Goal: Information Seeking & Learning: Learn about a topic

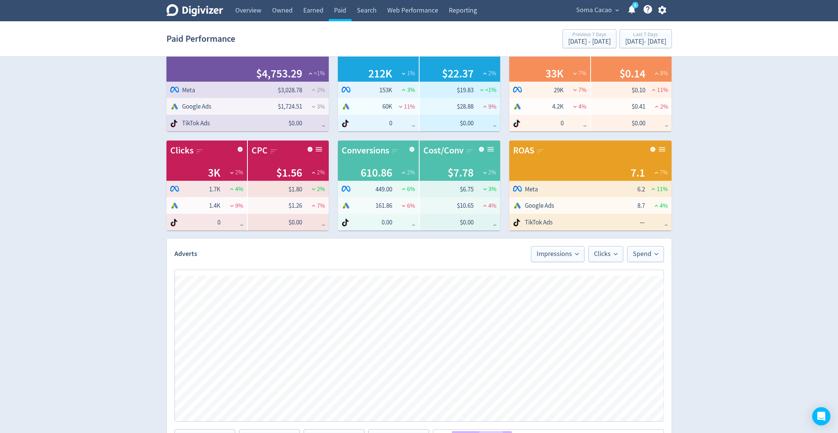
scroll to position [2, 0]
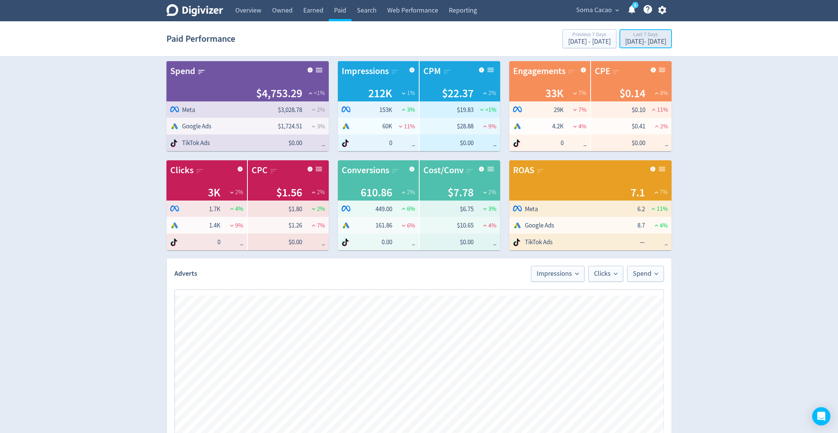
click at [639, 42] on div "[DATE] - [DATE]" at bounding box center [645, 41] width 41 height 7
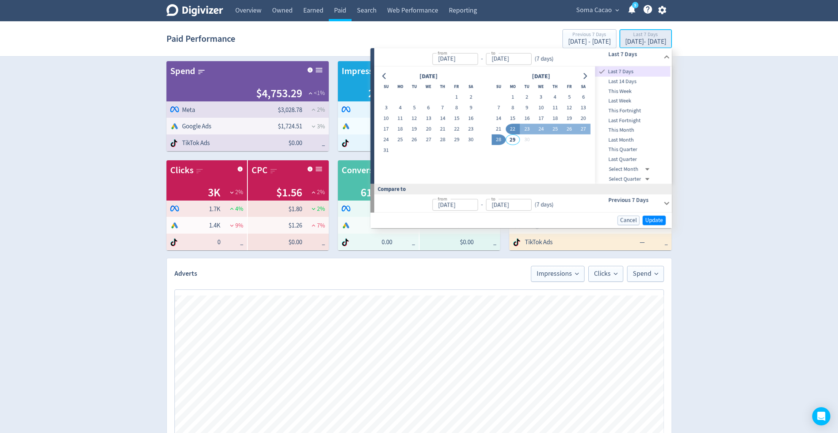
type input "[DATE]"
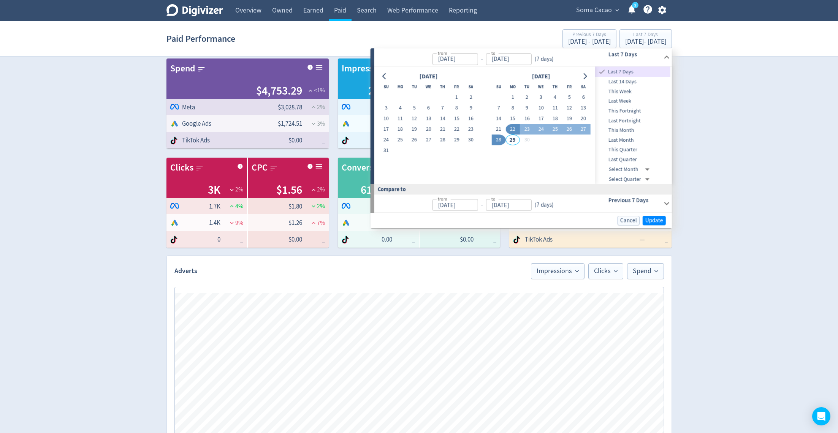
click at [628, 130] on span "This Month" at bounding box center [632, 130] width 75 height 8
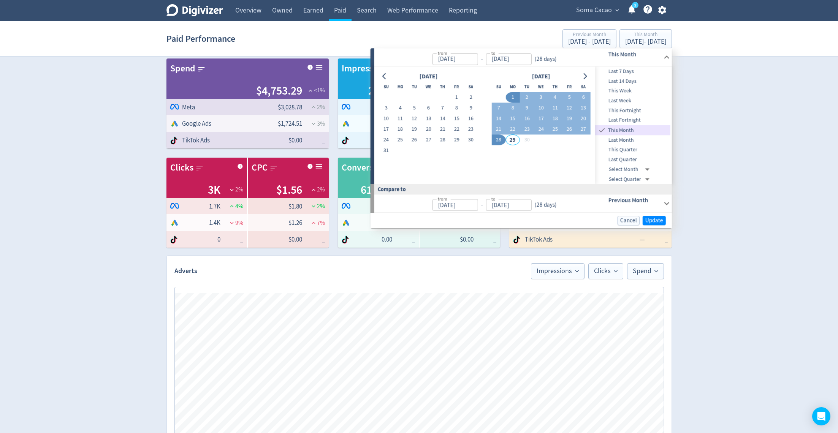
type input "[DATE]"
click at [652, 220] on span "Update" at bounding box center [655, 221] width 18 height 6
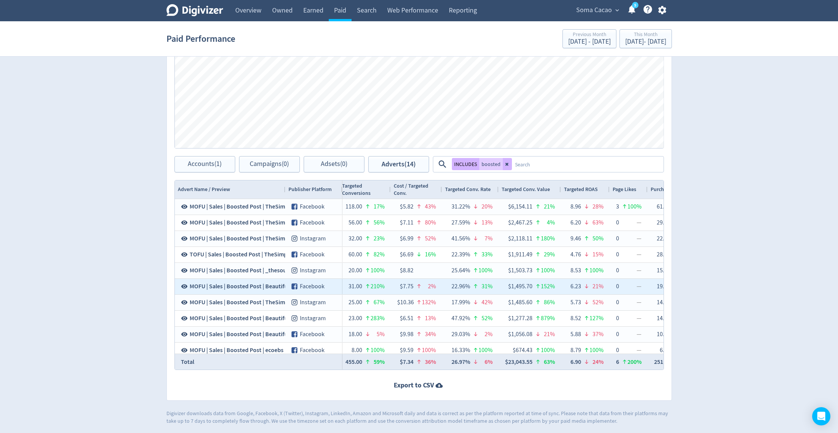
scroll to position [0, 1204]
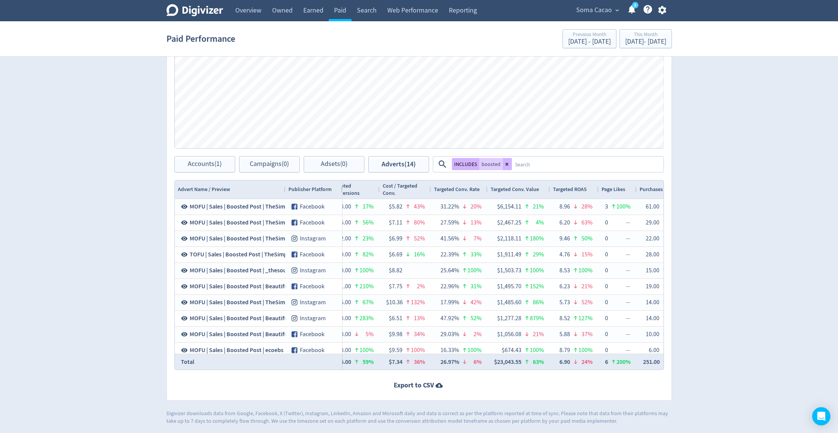
click at [505, 166] on icon at bounding box center [507, 164] width 5 height 5
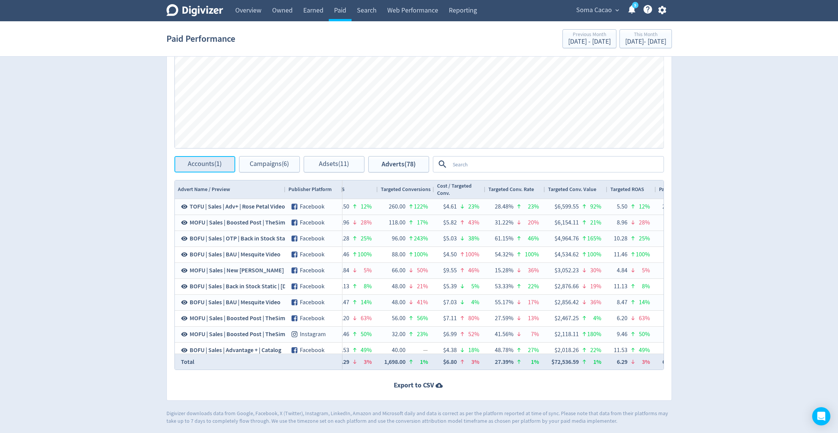
click at [219, 165] on span "Accounts (1)" at bounding box center [205, 164] width 34 height 7
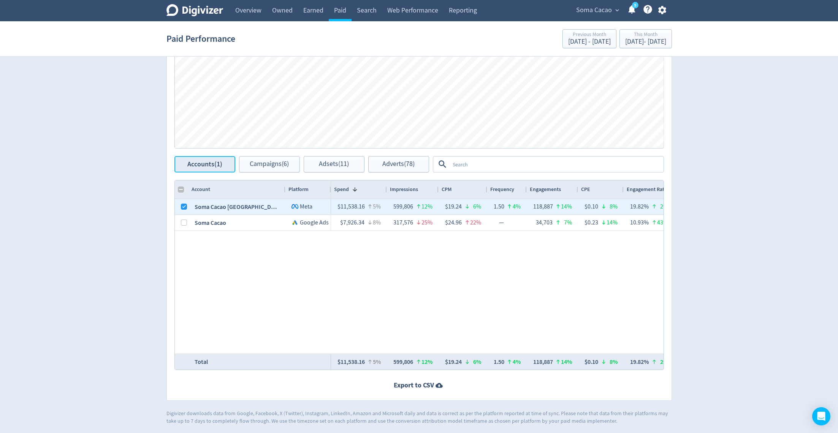
checkbox input "false"
click at [345, 167] on span "Adsets (11)" at bounding box center [334, 164] width 30 height 7
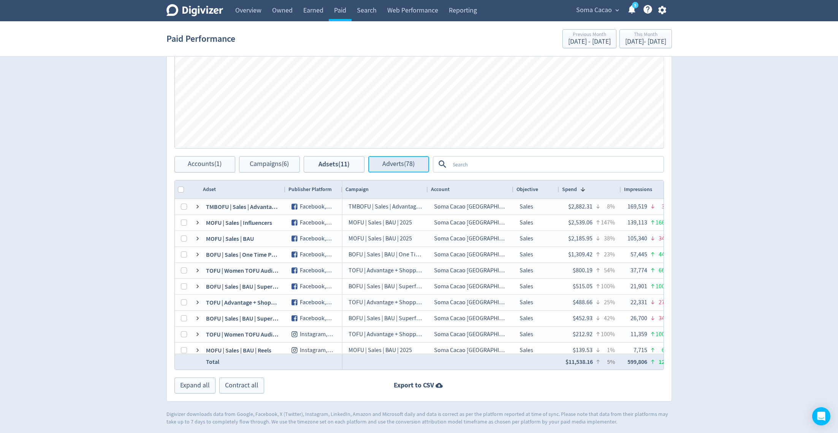
click at [385, 167] on span "Adverts (78)" at bounding box center [398, 164] width 32 height 7
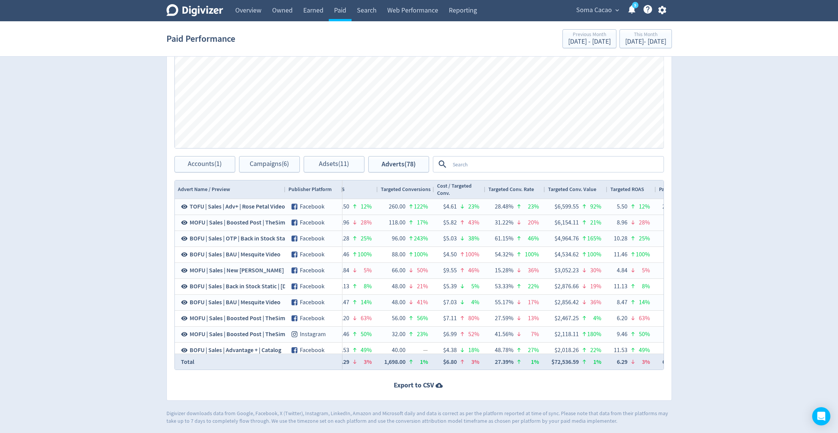
click at [463, 157] on textarea at bounding box center [556, 164] width 213 height 14
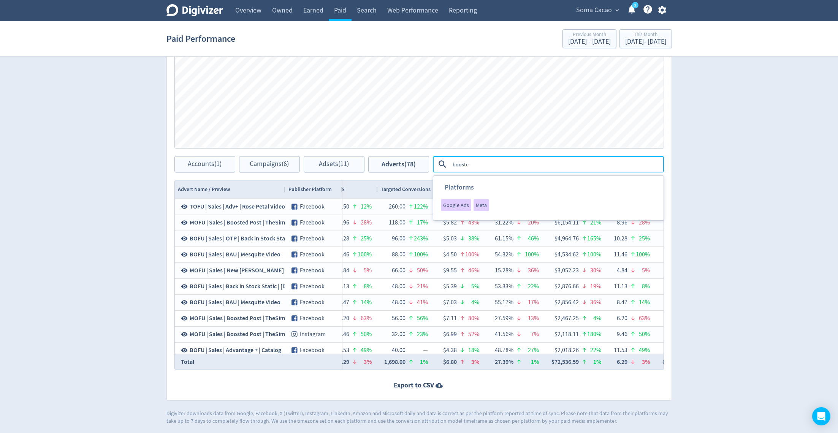
type textarea "boosted"
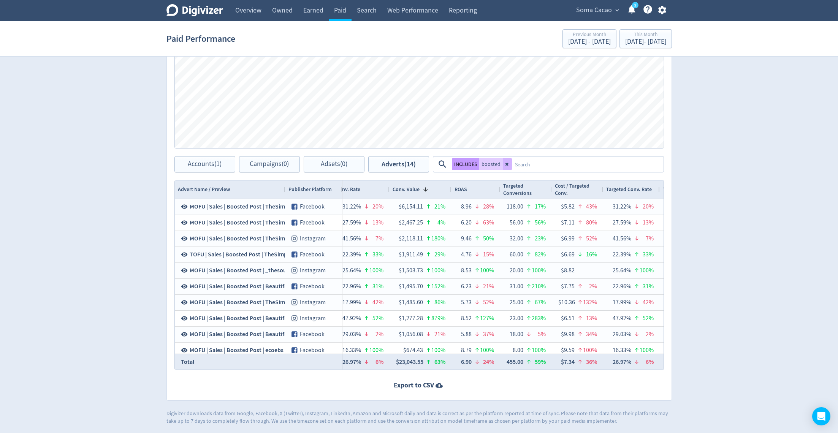
click at [458, 166] on button "INCLUDES" at bounding box center [465, 164] width 27 height 12
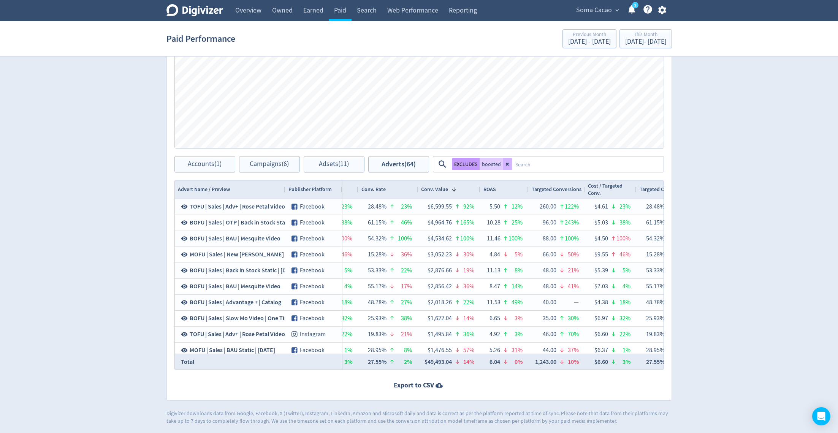
click at [458, 166] on button "EXCLUDES" at bounding box center [466, 164] width 28 height 12
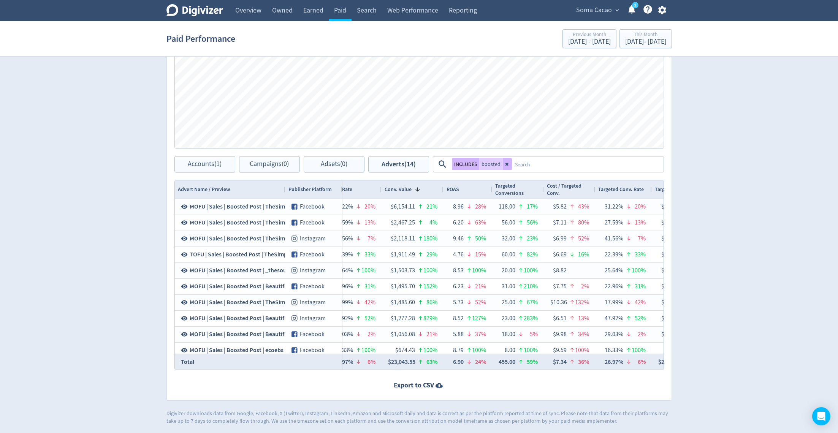
click at [466, 192] on div "ROAS" at bounding box center [468, 189] width 43 height 14
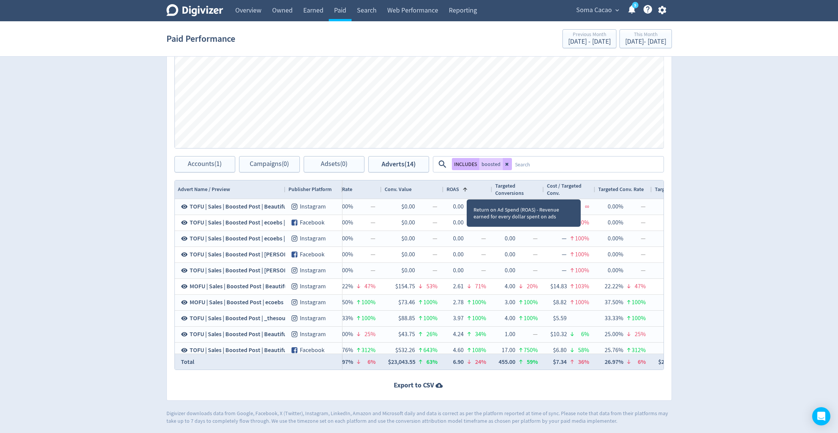
click at [466, 192] on div "ROAS 1" at bounding box center [468, 189] width 43 height 14
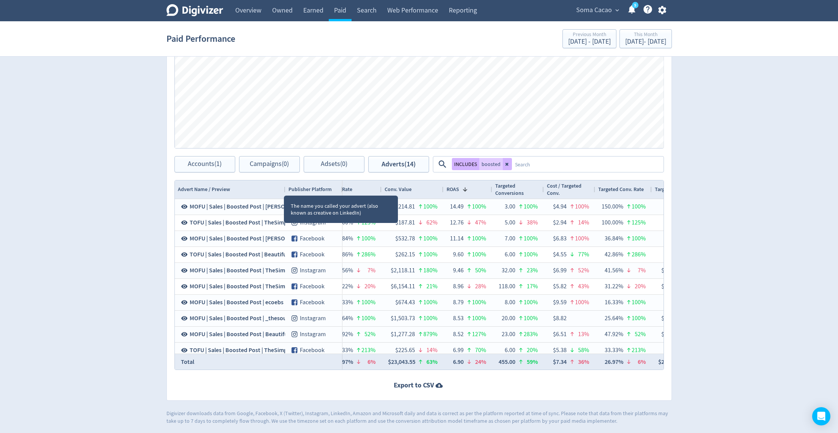
drag, startPoint x: 284, startPoint y: 188, endPoint x: 305, endPoint y: 188, distance: 20.9
click at [287, 188] on div at bounding box center [285, 190] width 3 height 18
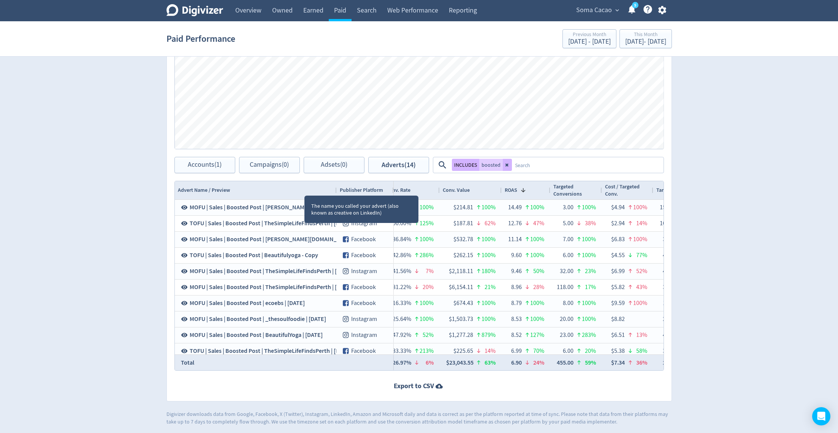
drag, startPoint x: 304, startPoint y: 188, endPoint x: 335, endPoint y: 188, distance: 30.4
click at [335, 188] on div at bounding box center [336, 190] width 3 height 18
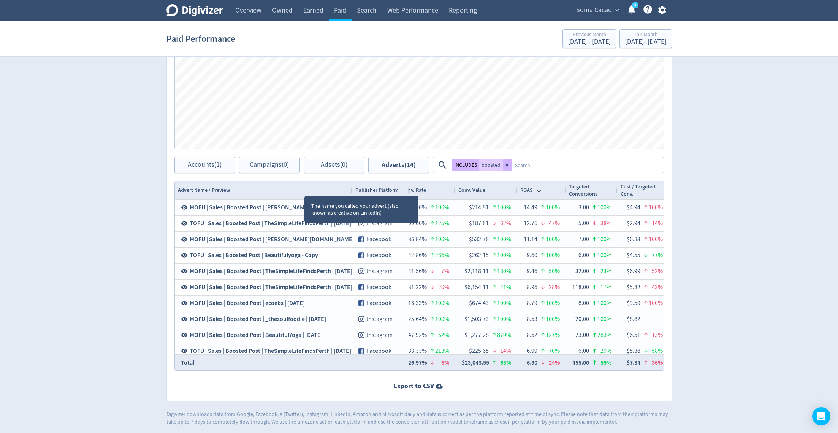
drag, startPoint x: 335, startPoint y: 188, endPoint x: 350, endPoint y: 188, distance: 15.6
click at [351, 188] on div at bounding box center [352, 190] width 3 height 18
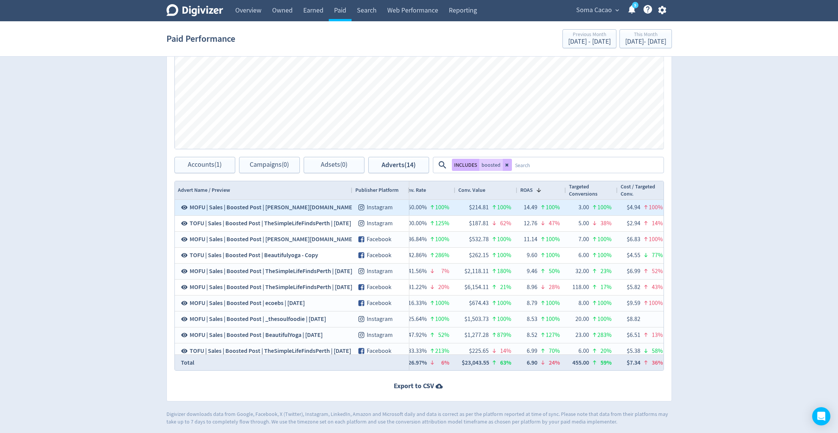
click at [185, 207] on icon at bounding box center [184, 207] width 7 height 7
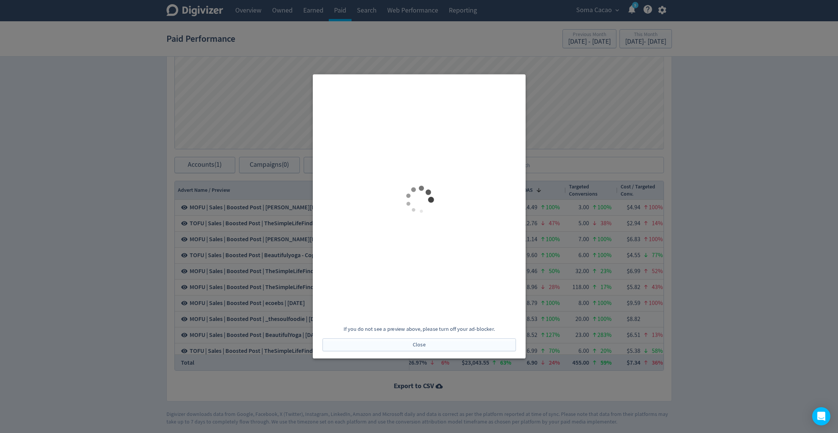
click at [582, 107] on div at bounding box center [419, 216] width 838 height 433
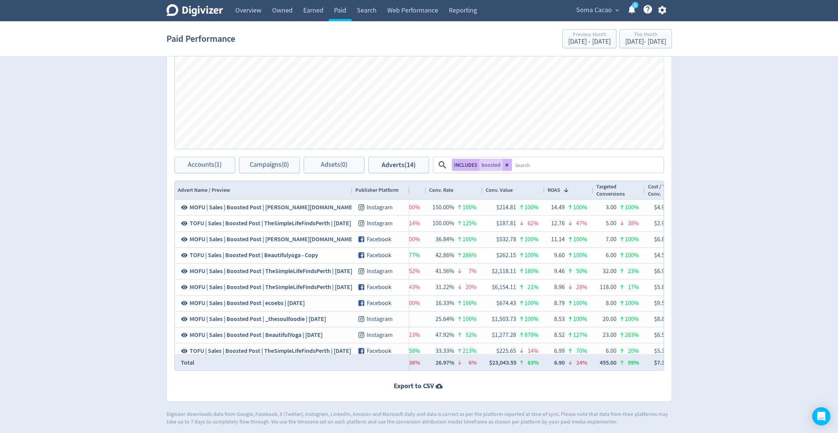
click at [521, 196] on div "Conv. Value" at bounding box center [514, 190] width 56 height 14
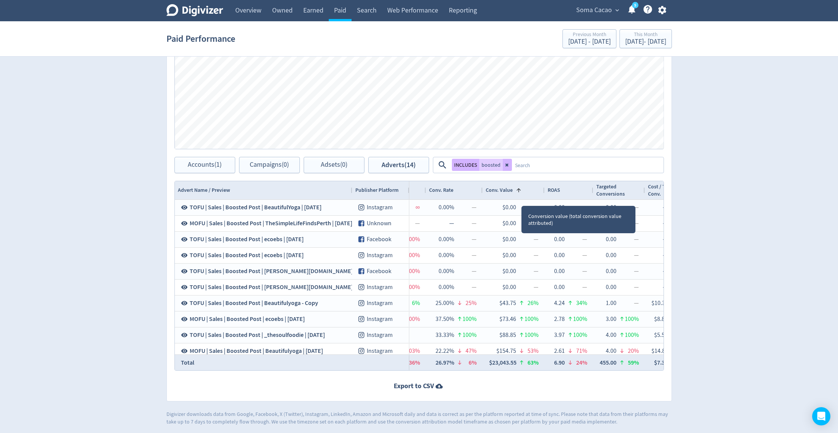
click at [521, 196] on div "Conv. Value 1" at bounding box center [514, 190] width 56 height 14
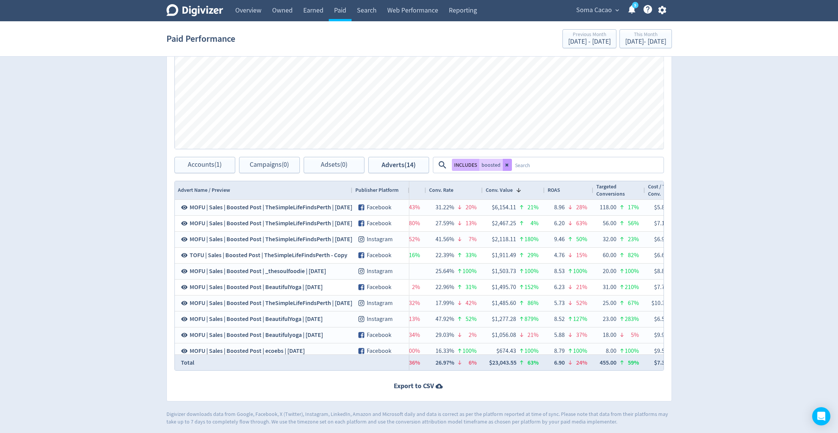
click at [508, 165] on icon at bounding box center [507, 165] width 5 height 5
